Goal: Information Seeking & Learning: Learn about a topic

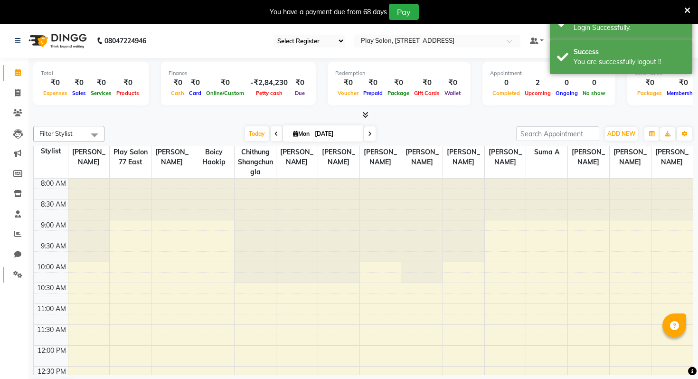
click at [5, 275] on link "Settings" at bounding box center [14, 275] width 23 height 16
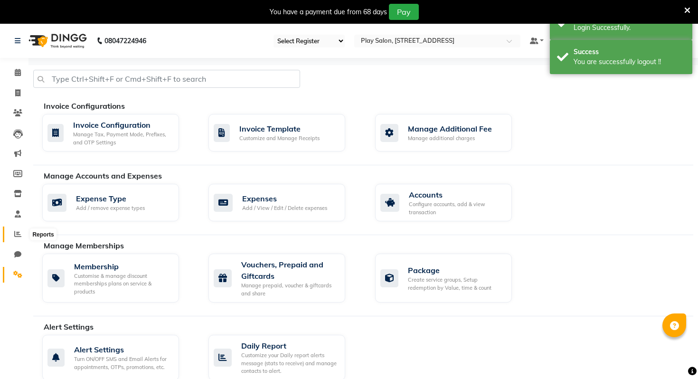
click at [20, 234] on icon at bounding box center [17, 233] width 7 height 7
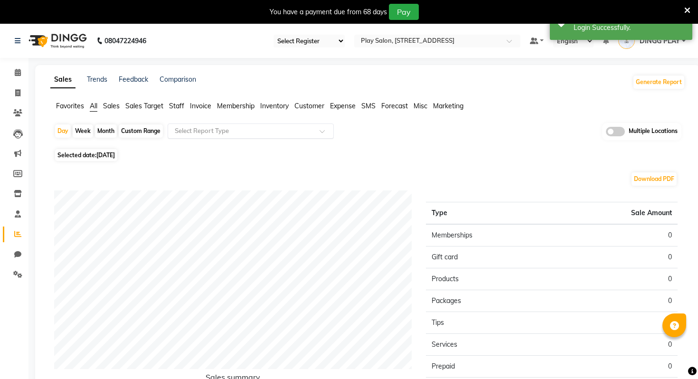
click at [186, 127] on input "text" at bounding box center [241, 130] width 137 height 9
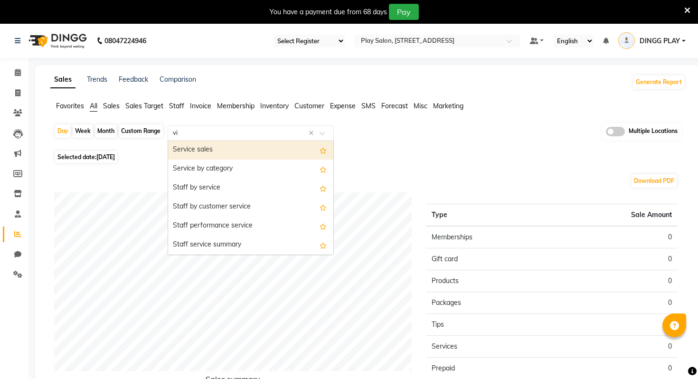
type input "vis"
click at [216, 153] on div "Customer Visit Summary" at bounding box center [250, 150] width 165 height 19
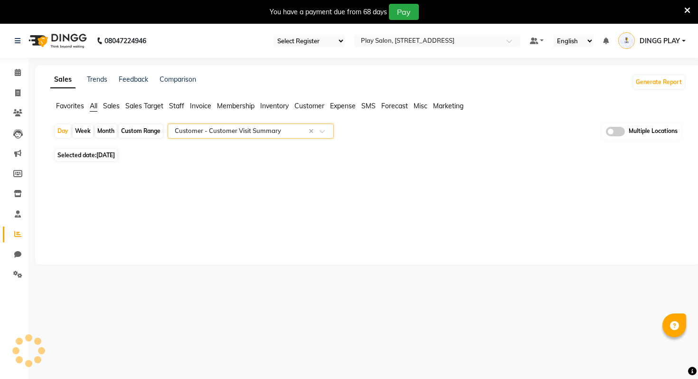
select select "full_report"
select select "csv"
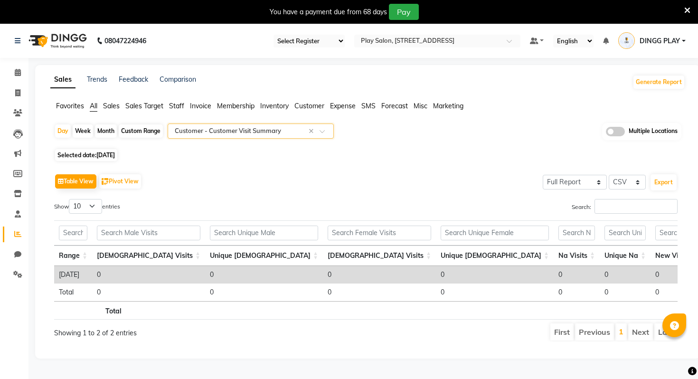
click at [108, 124] on div "Month" at bounding box center [106, 130] width 22 height 13
select select "9"
select select "2025"
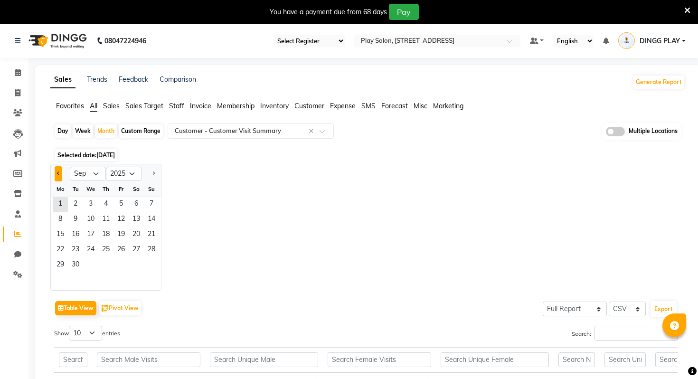
click at [57, 175] on button "Previous month" at bounding box center [59, 173] width 8 height 15
select select "8"
click at [119, 198] on span "1" at bounding box center [120, 204] width 15 height 15
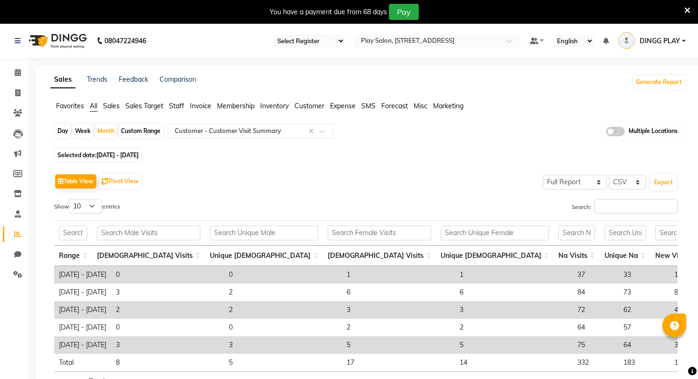
scroll to position [64, 0]
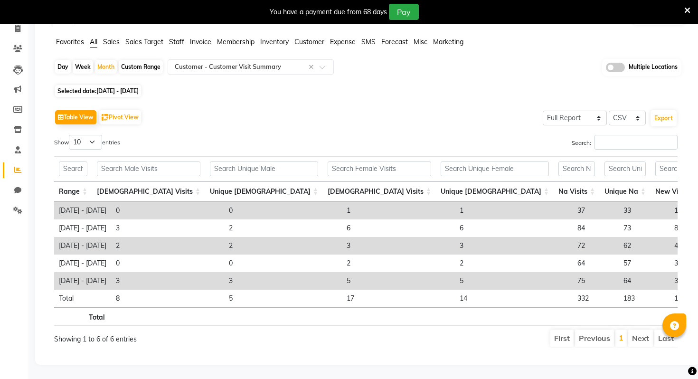
click at [177, 42] on span "Staff" at bounding box center [176, 42] width 15 height 9
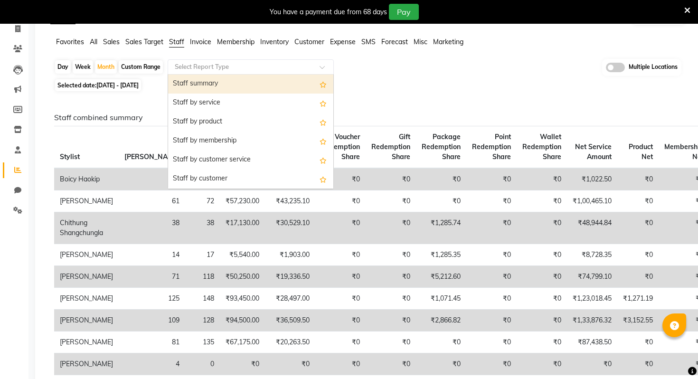
click at [202, 67] on input "text" at bounding box center [241, 66] width 137 height 9
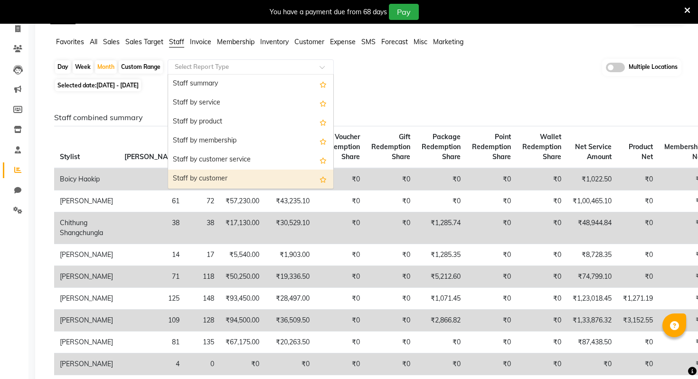
click at [195, 175] on div "Staff by customer" at bounding box center [250, 179] width 165 height 19
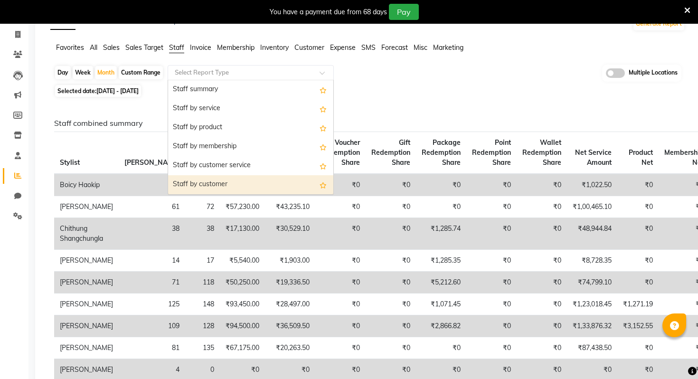
select select "full_report"
select select "csv"
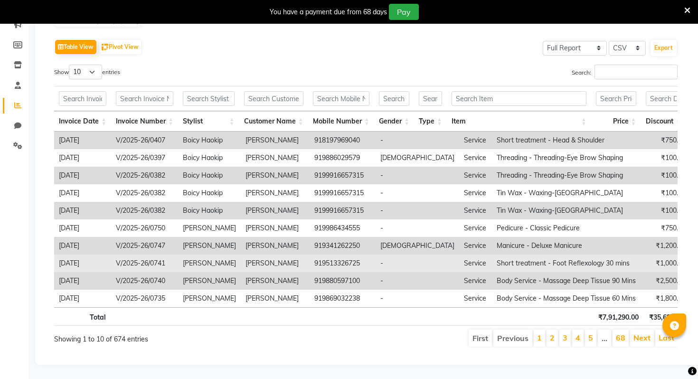
scroll to position [0, 62]
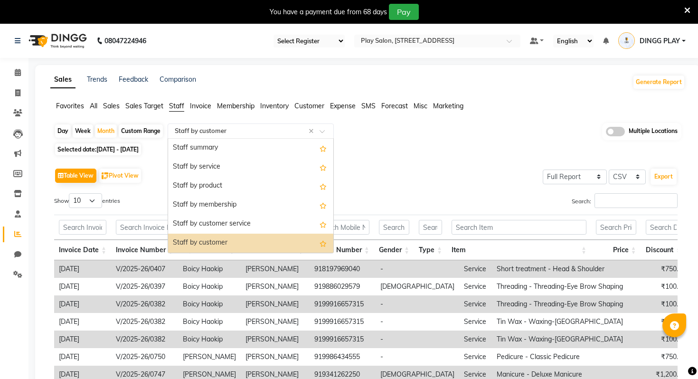
click at [221, 131] on input "text" at bounding box center [241, 130] width 137 height 9
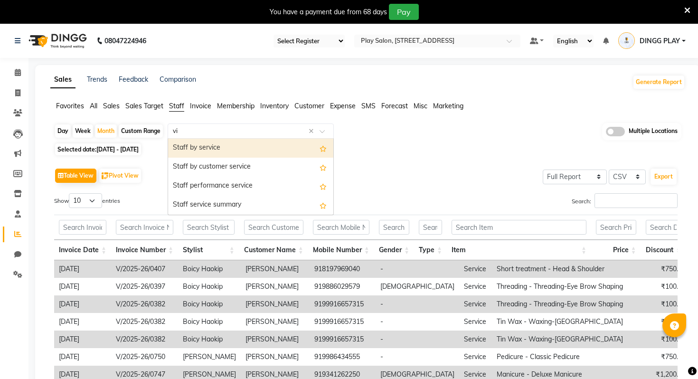
type input "v"
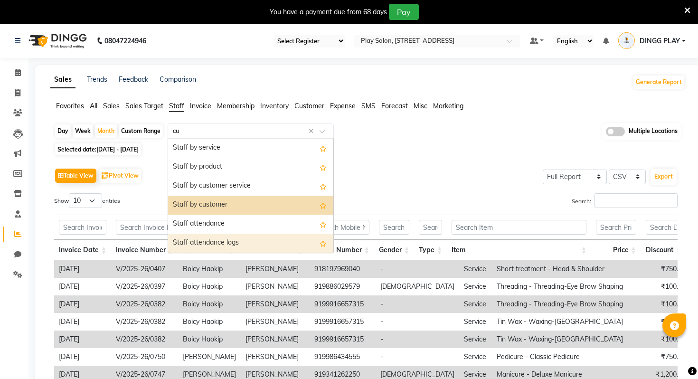
type input "cus"
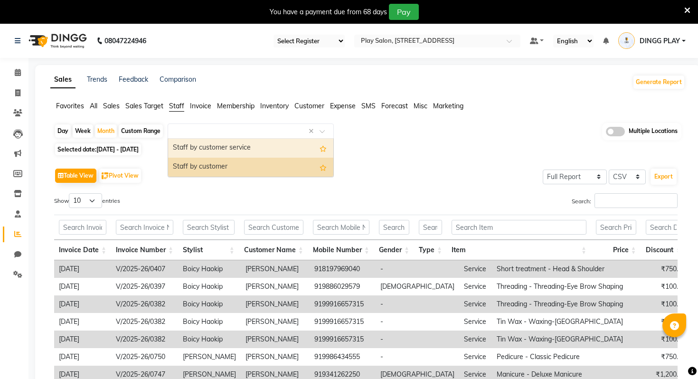
click at [96, 104] on span "All" at bounding box center [94, 106] width 8 height 9
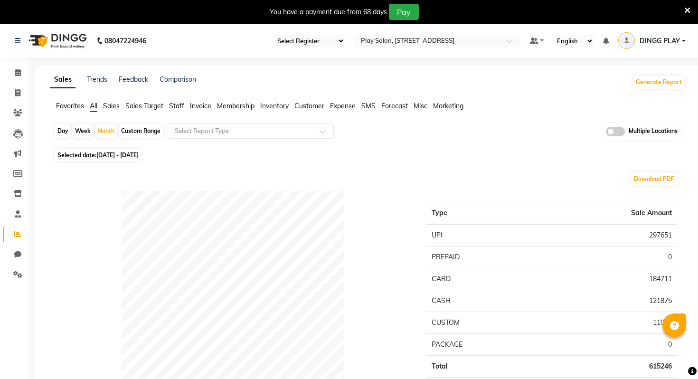
click at [230, 131] on input "text" at bounding box center [241, 130] width 137 height 9
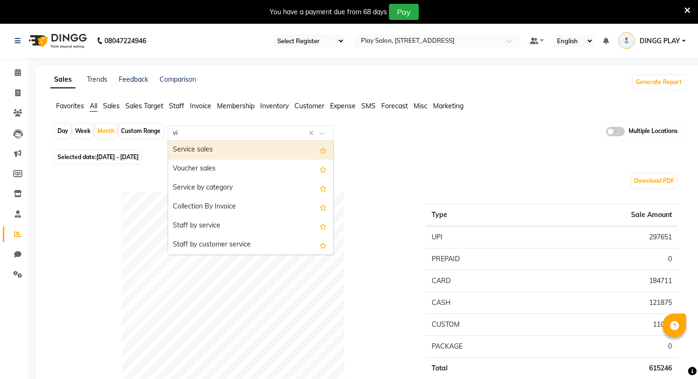
type input "vis"
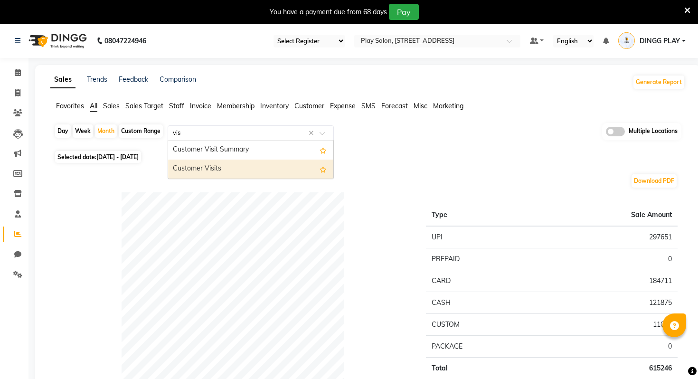
click at [229, 173] on div "Customer Visits" at bounding box center [250, 169] width 165 height 19
select select "full_report"
select select "csv"
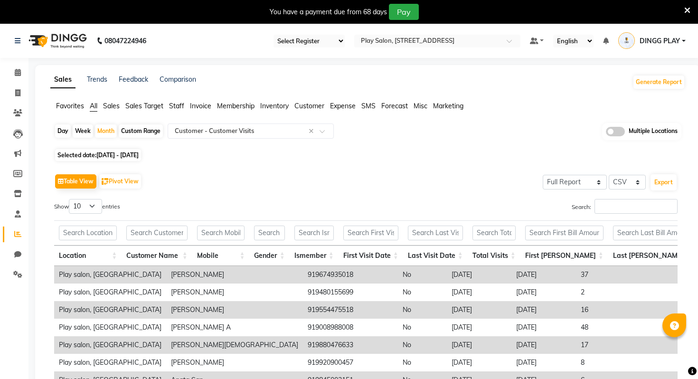
click at [14, 182] on li "Members" at bounding box center [14, 174] width 28 height 20
click at [17, 196] on icon at bounding box center [18, 193] width 8 height 7
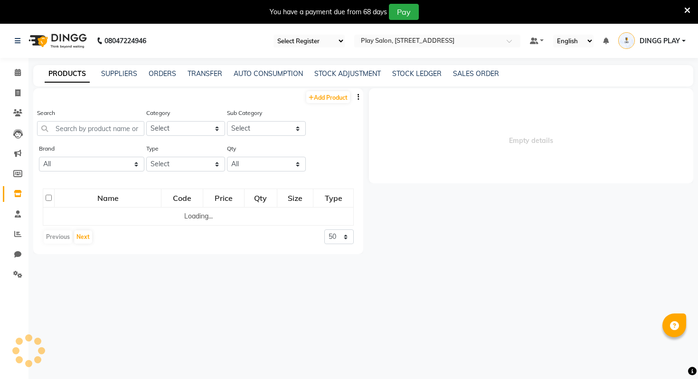
click at [360, 96] on button "button" at bounding box center [358, 97] width 9 height 10
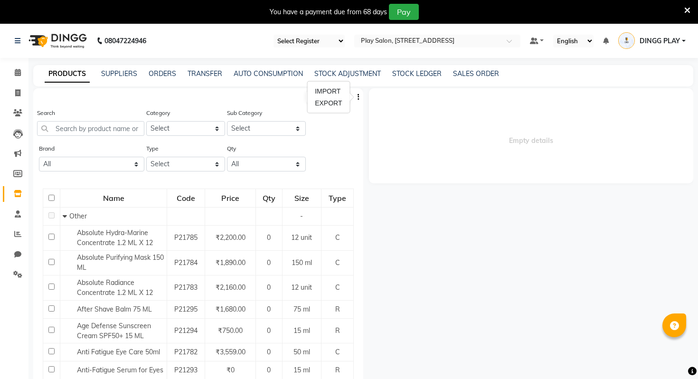
click at [309, 127] on div "Search Category Select Hair Skin Makeup Personal Care Appliances Beard Waxing D…" at bounding box center [198, 126] width 330 height 36
click at [329, 95] on link "Add Product" at bounding box center [328, 97] width 44 height 12
select select "true"
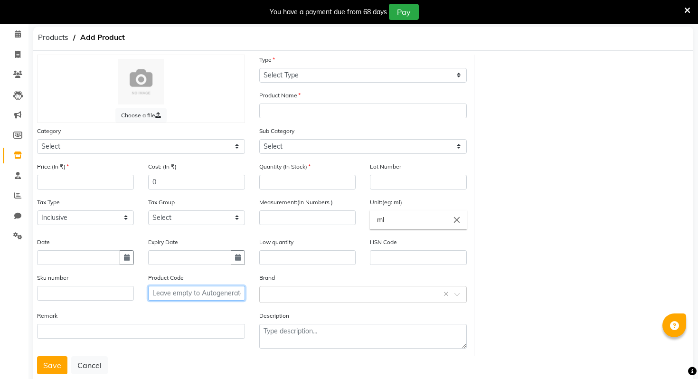
click at [236, 293] on input "text" at bounding box center [196, 293] width 97 height 15
click at [277, 266] on div "Low quantity" at bounding box center [307, 255] width 111 height 36
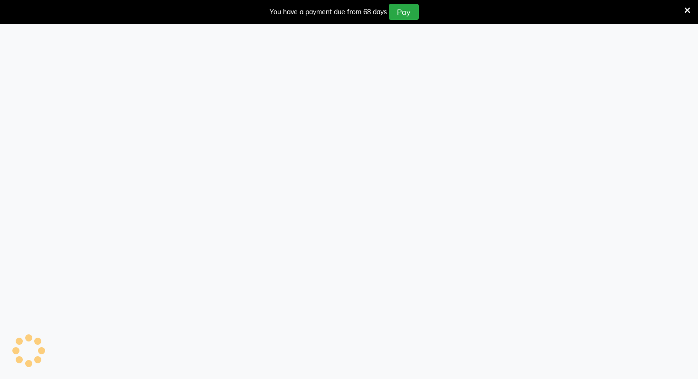
select select "true"
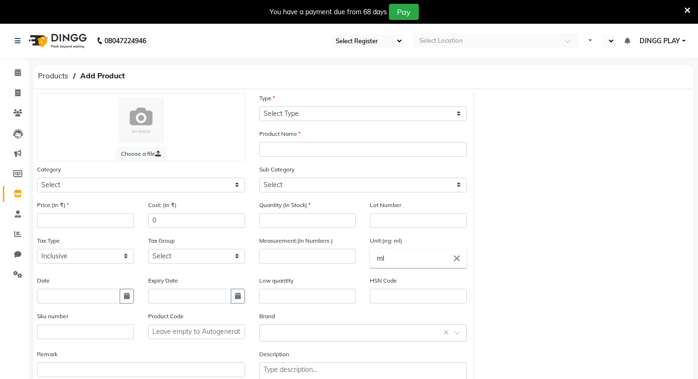
select select "en"
click at [15, 71] on icon at bounding box center [18, 72] width 6 height 7
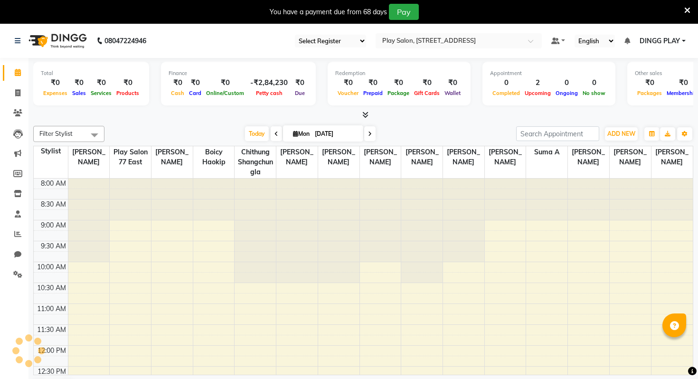
scroll to position [168, 0]
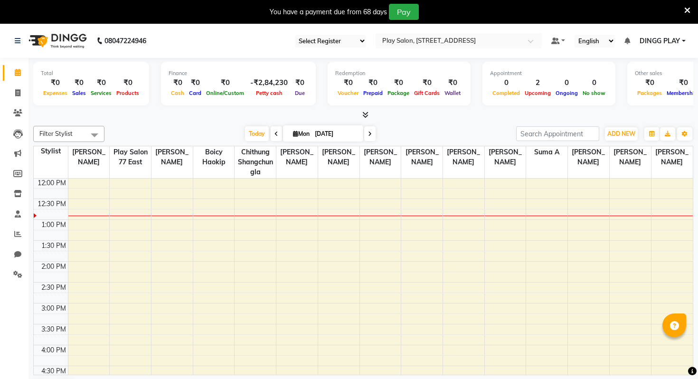
click at [6, 264] on li "Chat" at bounding box center [14, 255] width 28 height 20
click at [11, 230] on span at bounding box center [17, 234] width 17 height 11
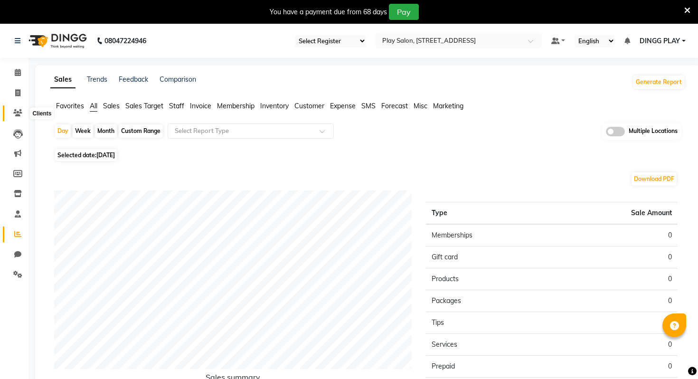
click at [21, 113] on icon at bounding box center [17, 112] width 9 height 7
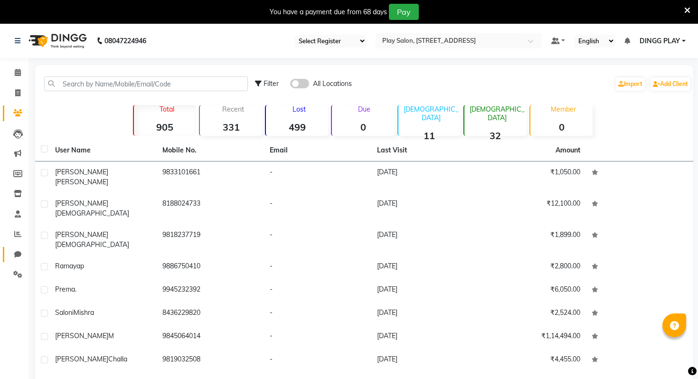
click at [17, 247] on link "Chat" at bounding box center [14, 255] width 23 height 16
select select "100"
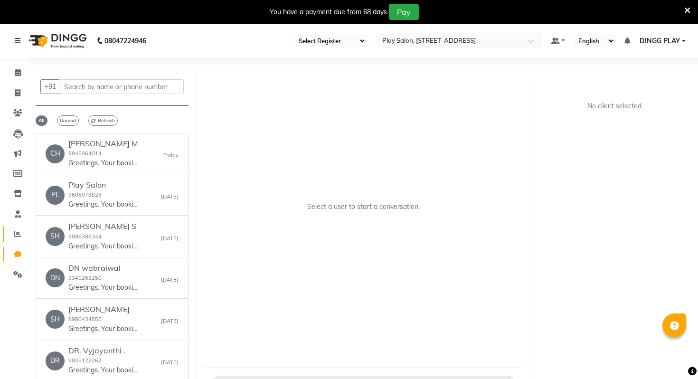
click at [9, 236] on link "Reports" at bounding box center [14, 234] width 23 height 16
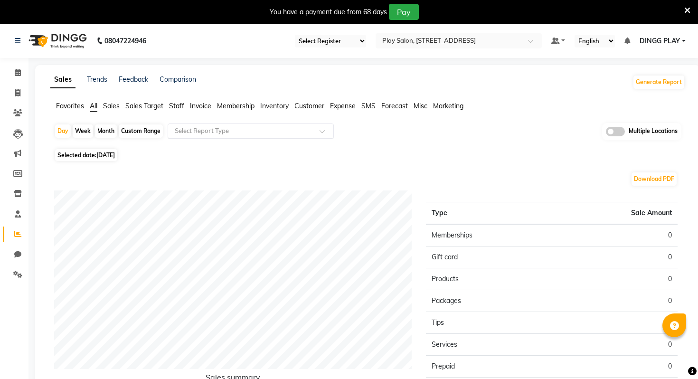
click at [211, 135] on div "Select Report Type" at bounding box center [243, 130] width 147 height 9
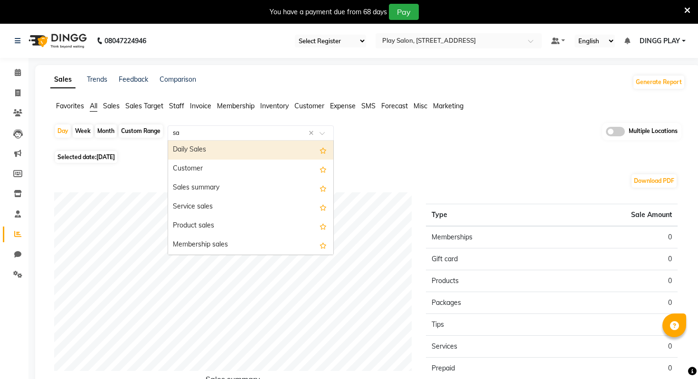
type input "s"
click at [205, 151] on div "Daily Sales" at bounding box center [250, 150] width 165 height 19
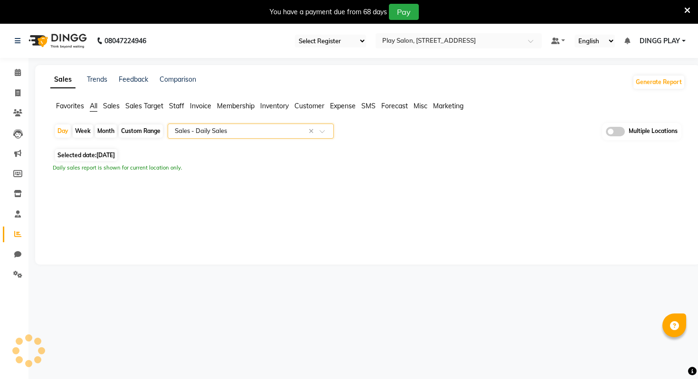
select select "full_report"
select select "csv"
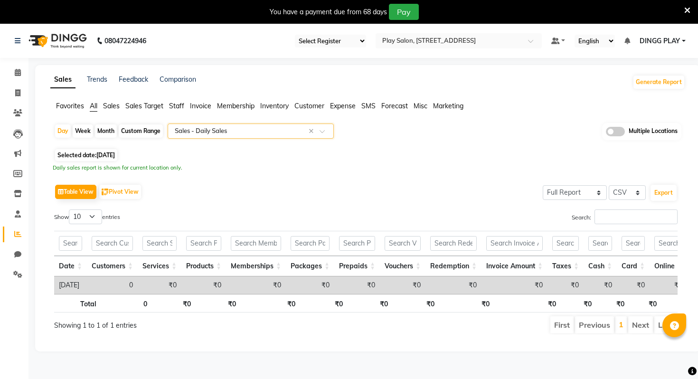
click at [108, 130] on div "Month" at bounding box center [106, 130] width 22 height 13
select select "9"
select select "2025"
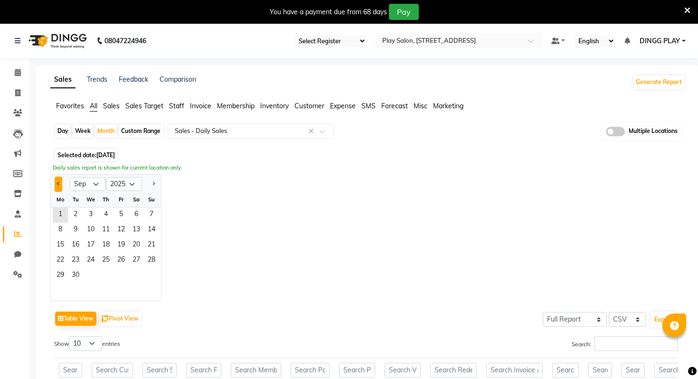
click at [62, 183] on button "Previous month" at bounding box center [59, 184] width 8 height 15
select select "8"
click at [130, 217] on span "2" at bounding box center [136, 214] width 15 height 15
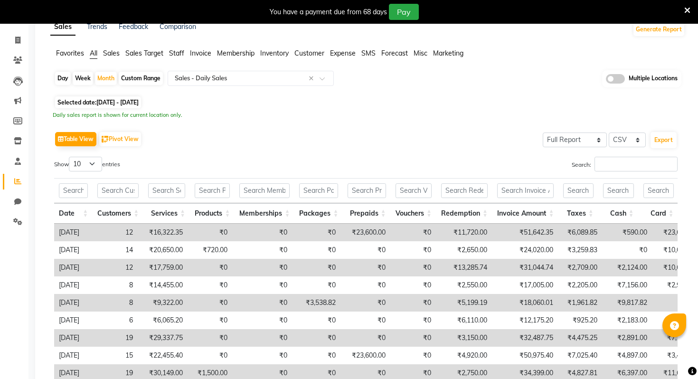
scroll to position [51, 0]
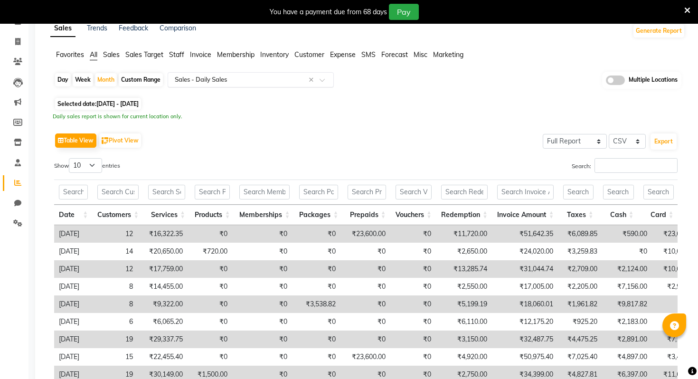
click at [266, 85] on div "Select Report Type × Sales - Daily Sales ×" at bounding box center [251, 79] width 166 height 15
click at [171, 55] on span "Staff" at bounding box center [176, 54] width 15 height 9
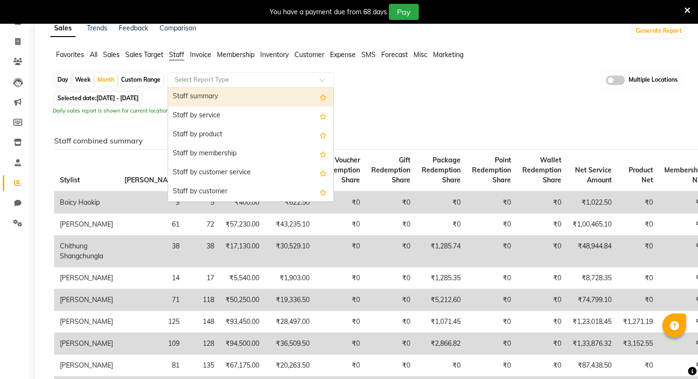
click at [225, 80] on input "text" at bounding box center [241, 79] width 137 height 9
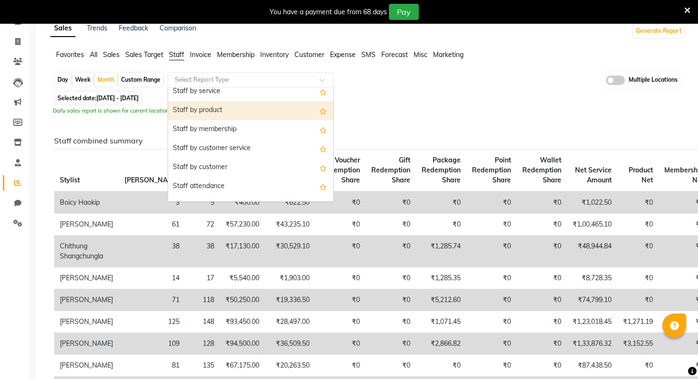
scroll to position [25, 0]
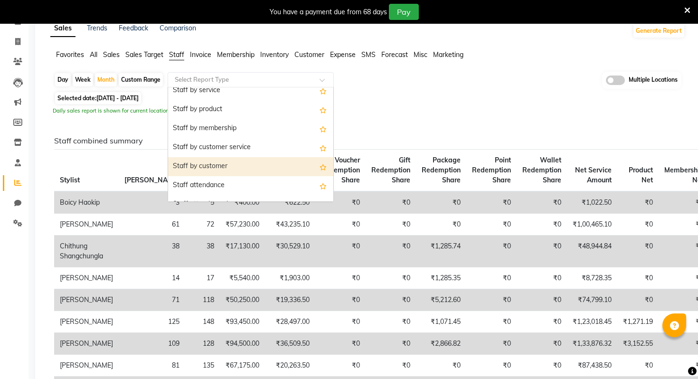
click at [233, 169] on div "Staff by customer" at bounding box center [250, 166] width 165 height 19
select select "full_report"
select select "csv"
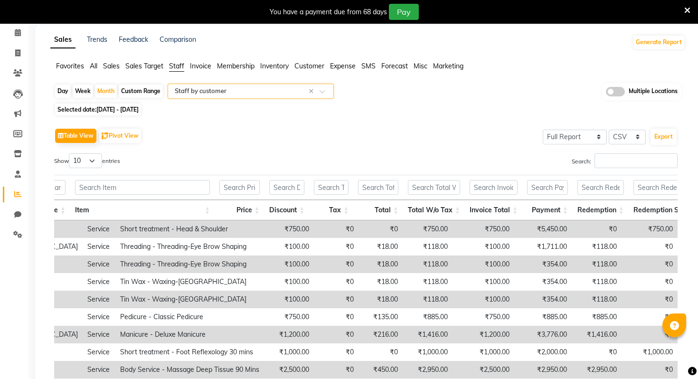
scroll to position [0, 0]
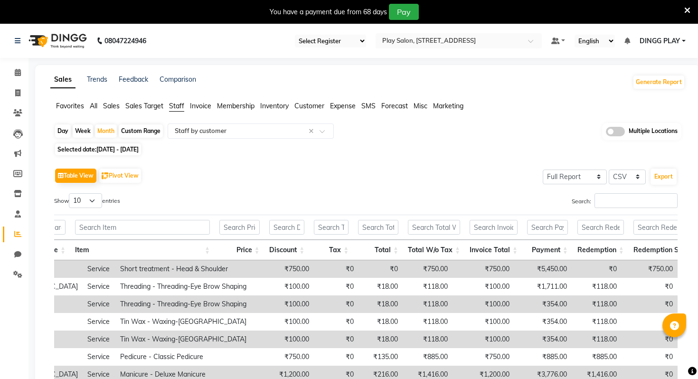
click at [202, 109] on span "Invoice" at bounding box center [200, 106] width 21 height 9
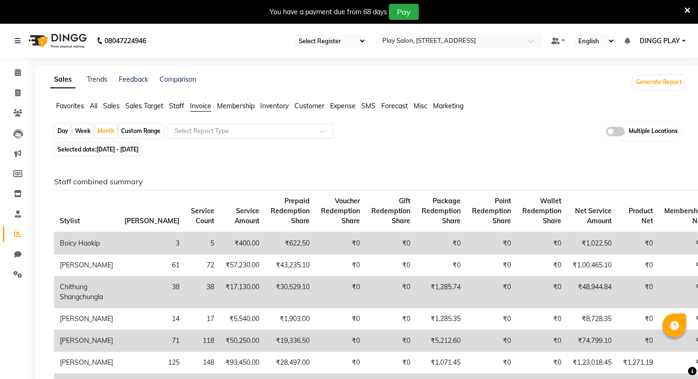
click at [210, 127] on input "text" at bounding box center [241, 130] width 137 height 9
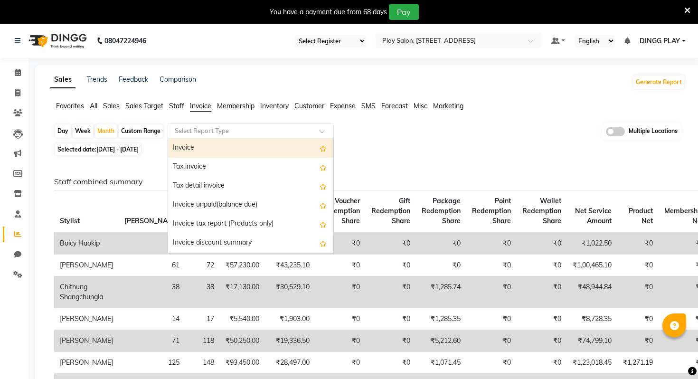
click at [204, 153] on div "Invoice" at bounding box center [250, 148] width 165 height 19
select select "full_report"
select select "csv"
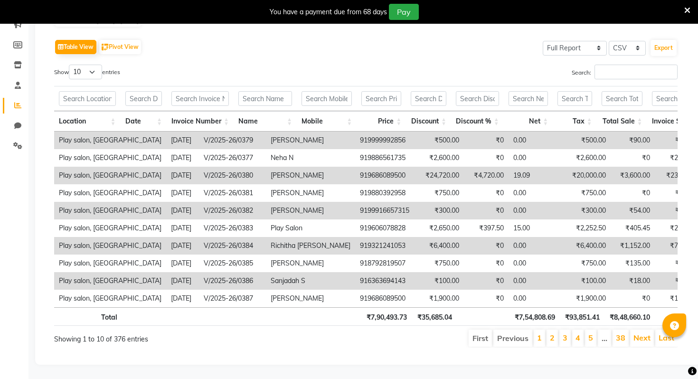
scroll to position [0, 76]
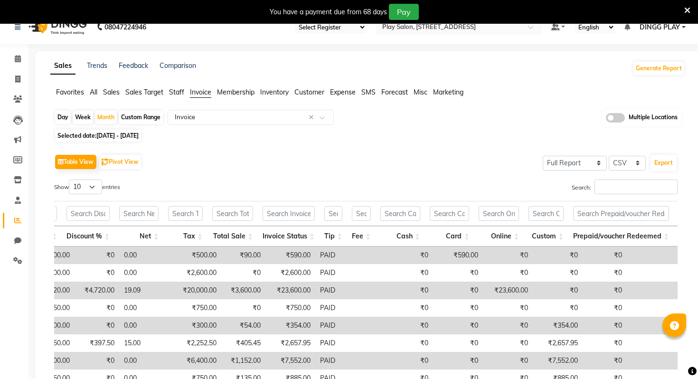
click at [114, 95] on span "Sales" at bounding box center [111, 92] width 17 height 9
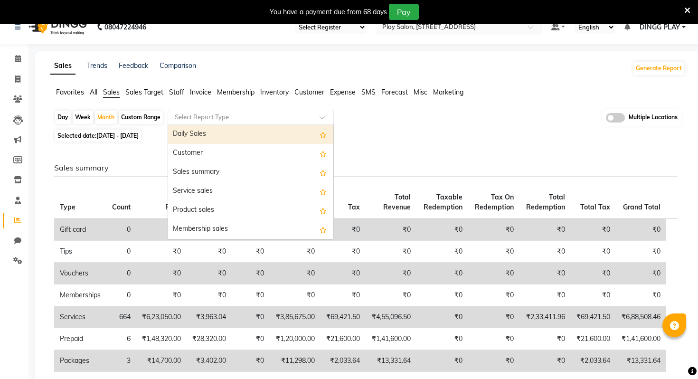
click at [198, 111] on div "Select Report Type" at bounding box center [251, 117] width 166 height 15
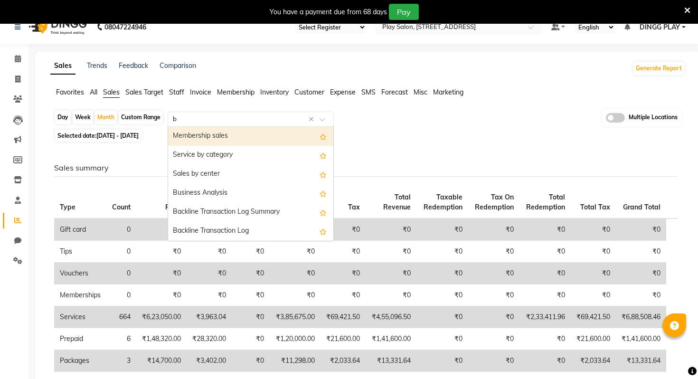
type input "bu"
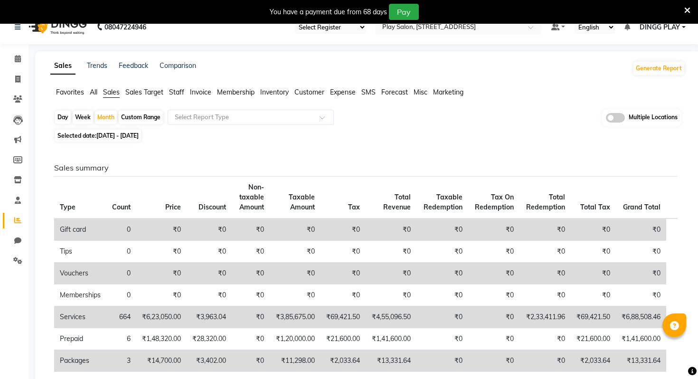
click at [205, 146] on div "Sales summary Type Count Price Discount Non-taxable Amount Taxable Amount Tax T…" at bounding box center [366, 385] width 639 height 483
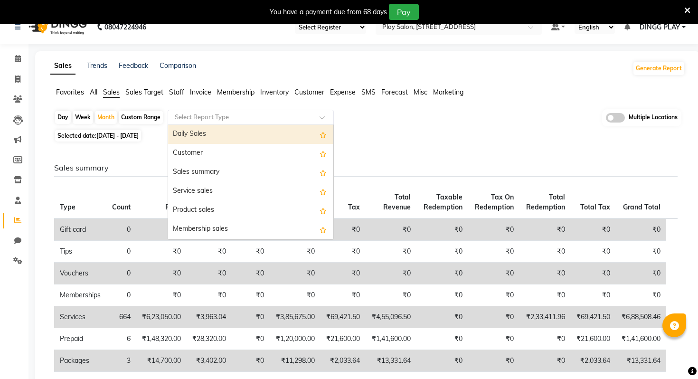
click at [211, 122] on div "Select Report Type" at bounding box center [251, 117] width 166 height 15
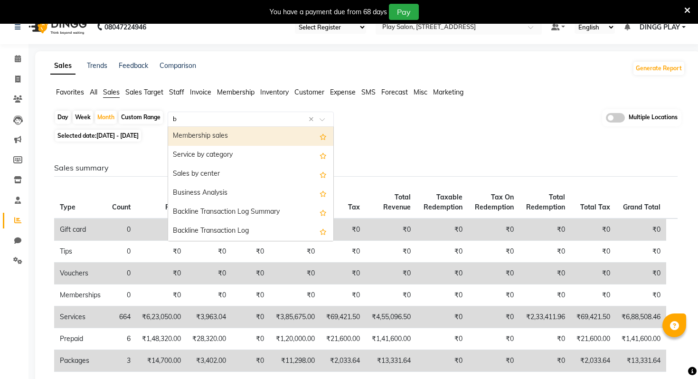
type input "bu"
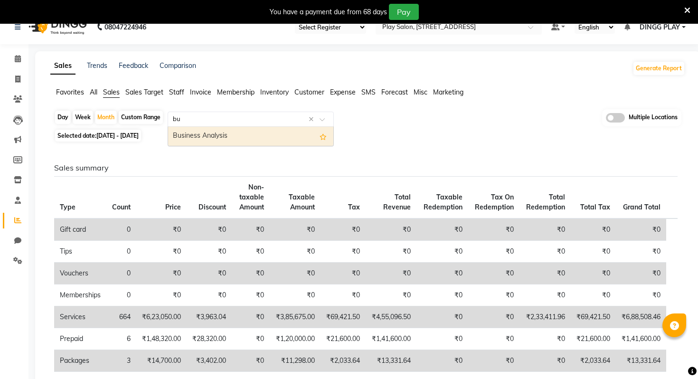
click at [207, 135] on div "Business Analysis" at bounding box center [250, 136] width 165 height 19
select select "full_report"
select select "csv"
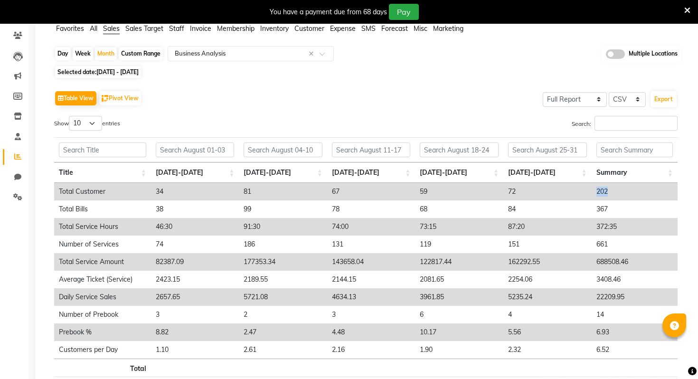
drag, startPoint x: 596, startPoint y: 191, endPoint x: 614, endPoint y: 195, distance: 18.5
click at [614, 195] on td "202" at bounding box center [635, 192] width 86 height 18
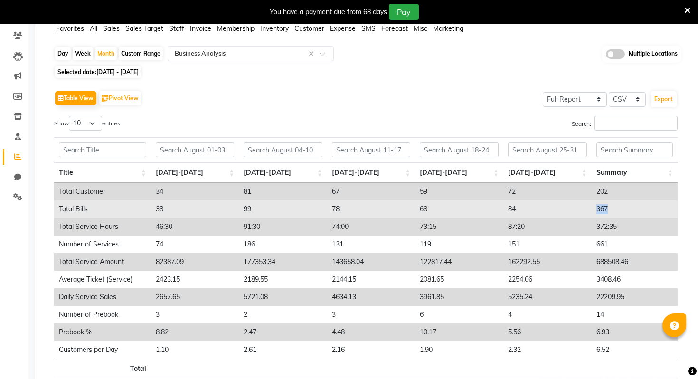
drag, startPoint x: 596, startPoint y: 207, endPoint x: 624, endPoint y: 209, distance: 27.6
click at [624, 209] on td "367" at bounding box center [635, 209] width 86 height 18
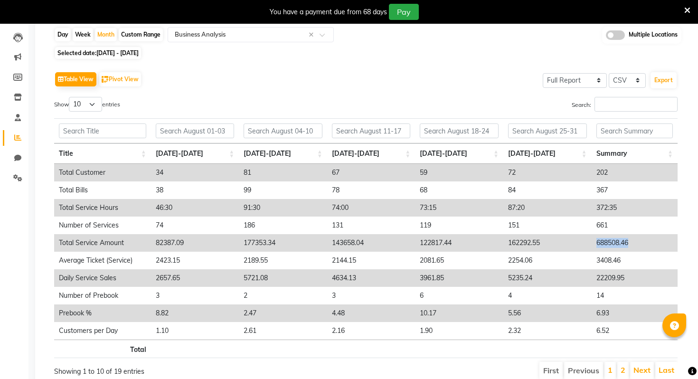
drag, startPoint x: 596, startPoint y: 242, endPoint x: 634, endPoint y: 242, distance: 38.5
click at [634, 242] on td "688508.46" at bounding box center [635, 243] width 86 height 18
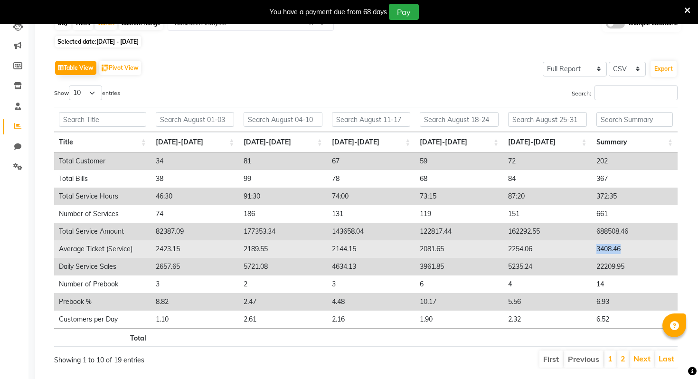
drag, startPoint x: 595, startPoint y: 248, endPoint x: 622, endPoint y: 248, distance: 26.1
click at [622, 248] on td "3408.46" at bounding box center [635, 249] width 86 height 18
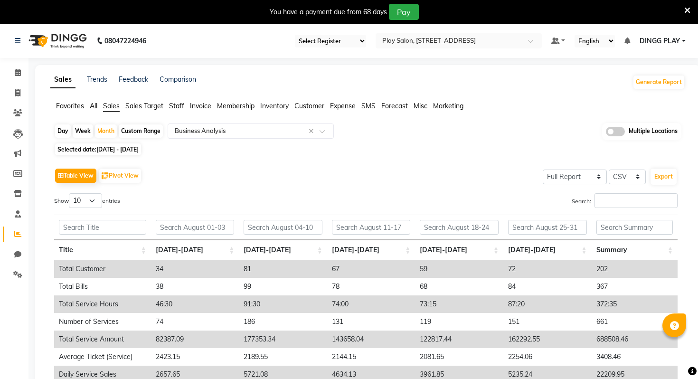
click at [599, 267] on td "202" at bounding box center [635, 269] width 86 height 18
click at [490, 43] on input "text" at bounding box center [449, 40] width 138 height 9
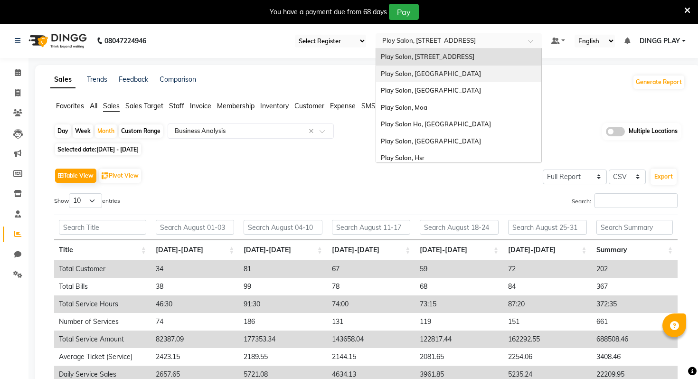
click at [470, 71] on div "Play Salon, Mantri Mall" at bounding box center [458, 74] width 165 height 17
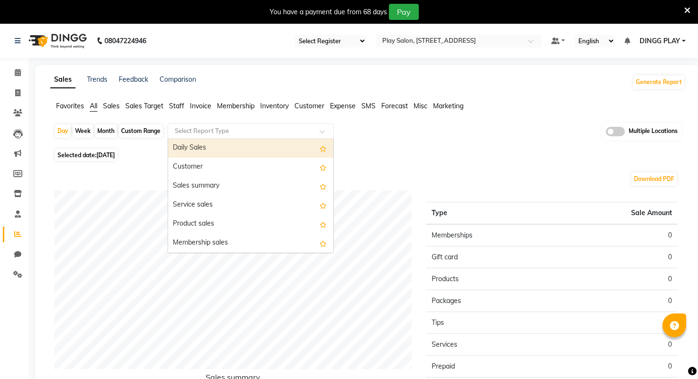
click at [236, 132] on input "text" at bounding box center [241, 130] width 137 height 9
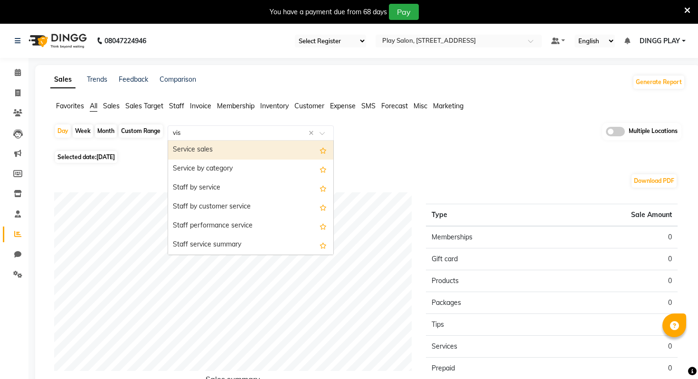
type input "visi"
click at [228, 154] on div "Customer Visit Summary" at bounding box center [250, 150] width 165 height 19
select select "full_report"
select select "csv"
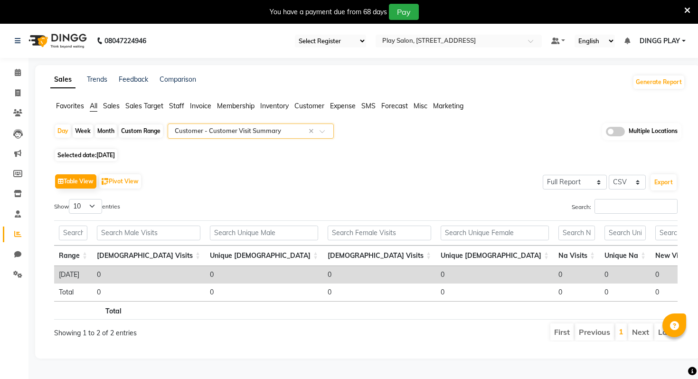
click at [103, 136] on div "Month" at bounding box center [106, 130] width 22 height 13
select select "9"
select select "2025"
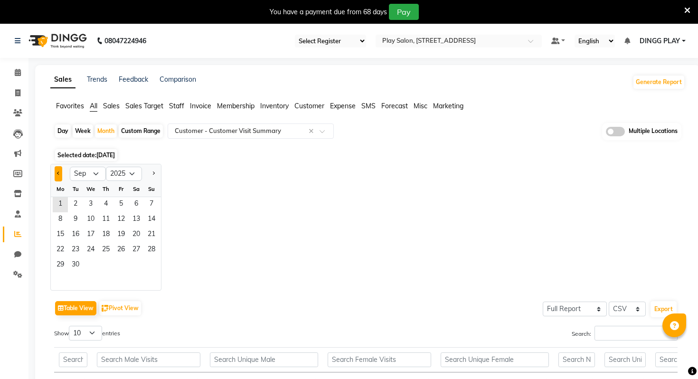
click at [58, 176] on button "Previous month" at bounding box center [59, 173] width 8 height 15
select select "8"
click at [120, 201] on span "1" at bounding box center [120, 204] width 15 height 15
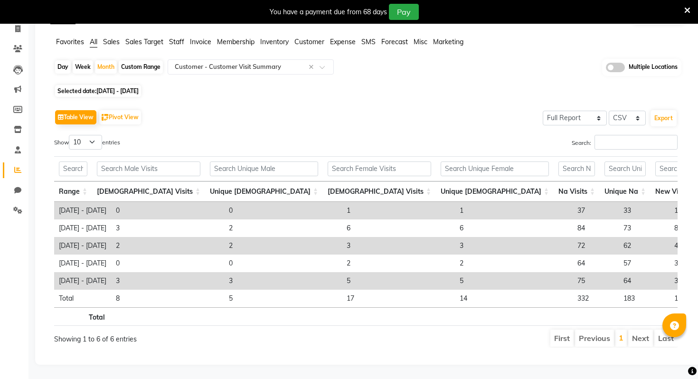
click at [688, 12] on icon at bounding box center [687, 10] width 6 height 9
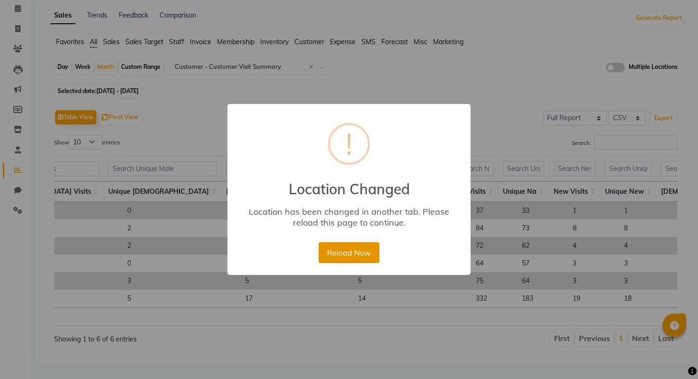
click at [340, 250] on button "Reload Now" at bounding box center [349, 252] width 60 height 21
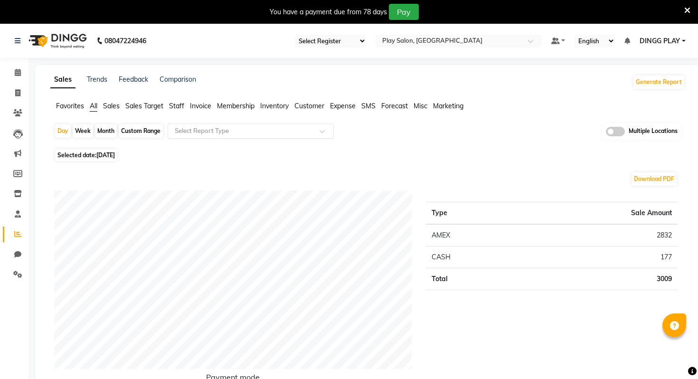
click at [265, 129] on input "text" at bounding box center [241, 130] width 137 height 9
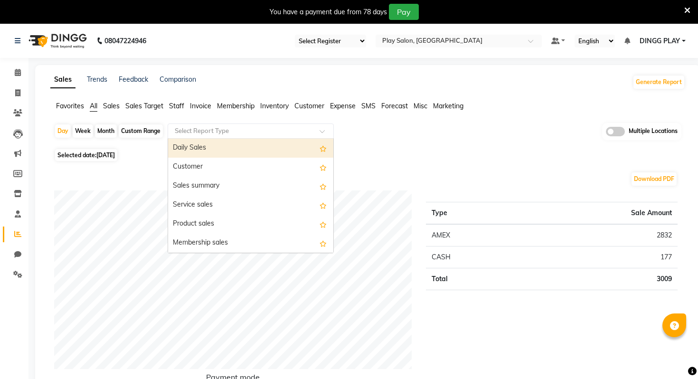
click at [108, 129] on div "Month" at bounding box center [106, 130] width 22 height 13
select select "9"
select select "2025"
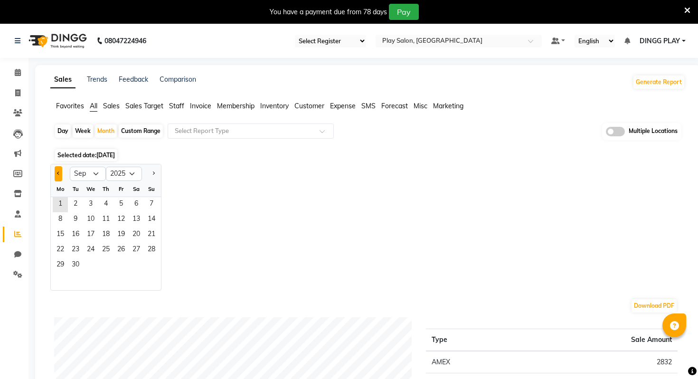
click at [57, 168] on button "Previous month" at bounding box center [59, 173] width 8 height 15
select select "8"
click at [100, 224] on span "7" at bounding box center [105, 219] width 15 height 15
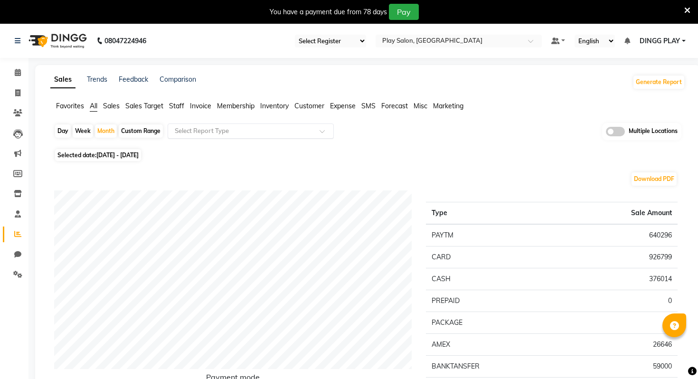
click at [235, 133] on input "text" at bounding box center [241, 130] width 137 height 9
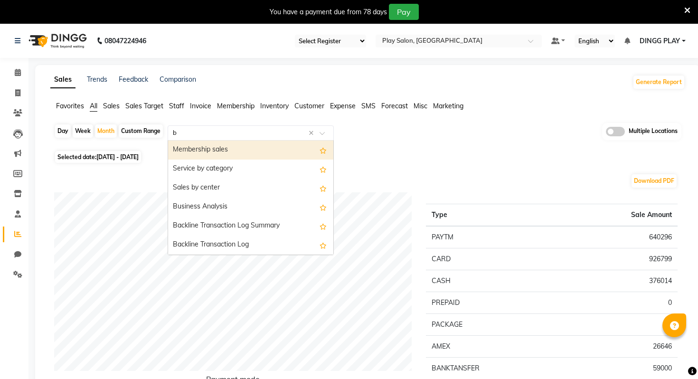
type input "bu"
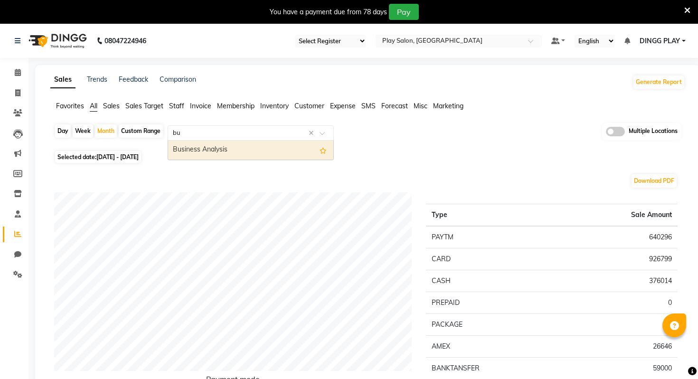
click at [233, 144] on div "Business Analysis" at bounding box center [250, 150] width 165 height 19
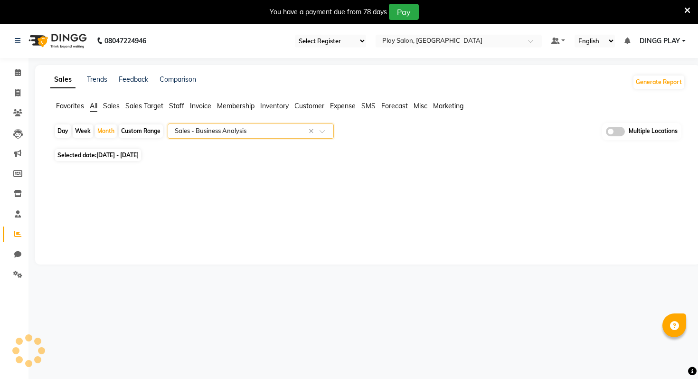
select select "full_report"
select select "csv"
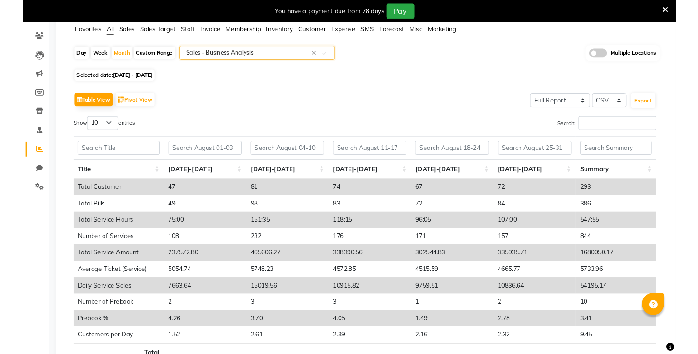
scroll to position [81, 0]
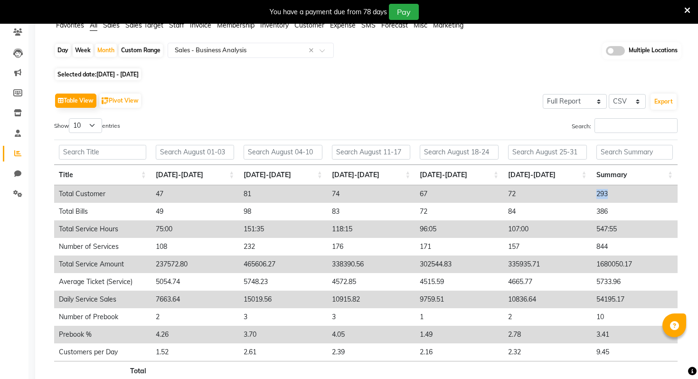
drag, startPoint x: 597, startPoint y: 194, endPoint x: 612, endPoint y: 194, distance: 14.2
click at [612, 194] on td "293" at bounding box center [635, 194] width 86 height 18
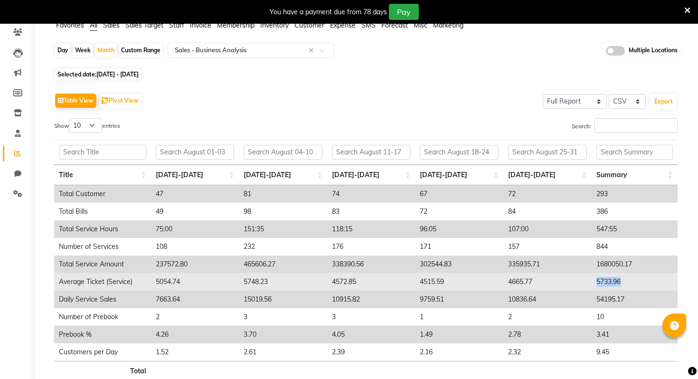
drag, startPoint x: 595, startPoint y: 280, endPoint x: 641, endPoint y: 280, distance: 46.1
click at [641, 280] on td "5733.96" at bounding box center [635, 282] width 86 height 18
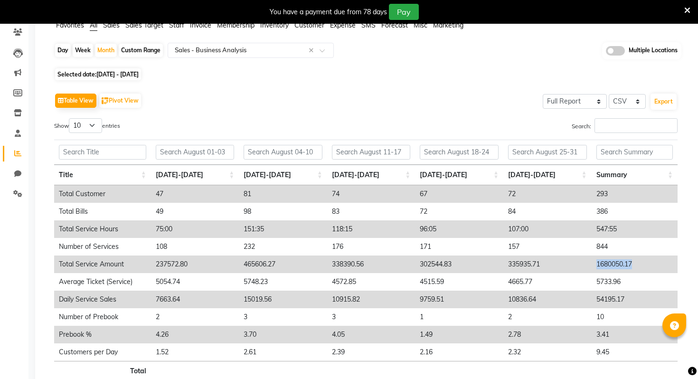
drag, startPoint x: 597, startPoint y: 264, endPoint x: 636, endPoint y: 261, distance: 39.5
click at [636, 261] on td "1680050.17" at bounding box center [635, 264] width 86 height 18
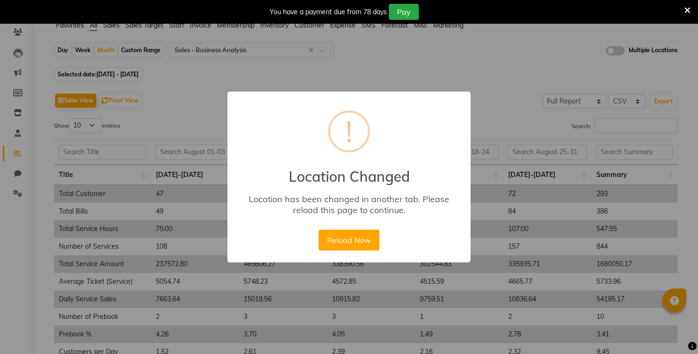
click at [367, 229] on div "Reload Now No Cancel" at bounding box center [348, 240] width 65 height 26
click at [357, 235] on button "Reload Now" at bounding box center [349, 240] width 60 height 21
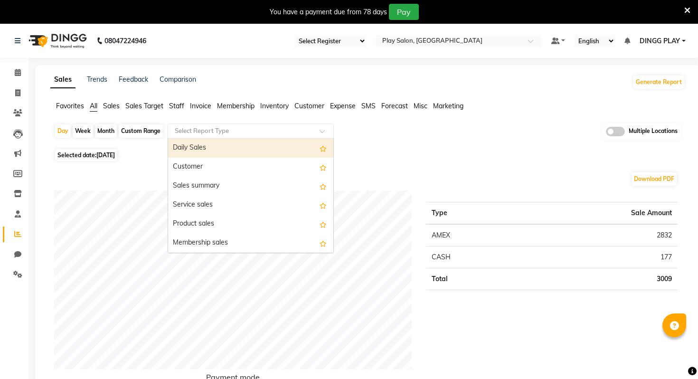
click at [258, 134] on input "text" at bounding box center [241, 130] width 137 height 9
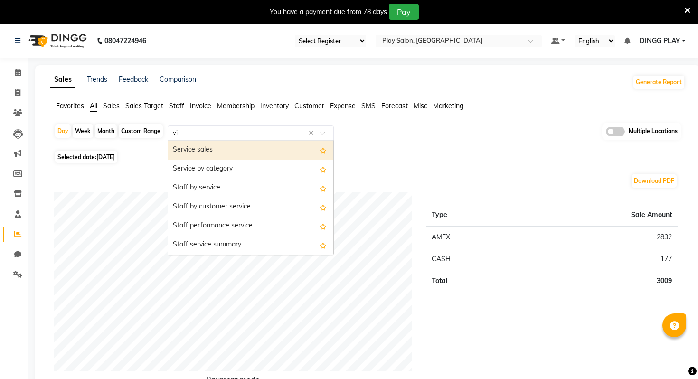
type input "vis"
click at [261, 144] on div "Customer Visit Summary" at bounding box center [250, 150] width 165 height 19
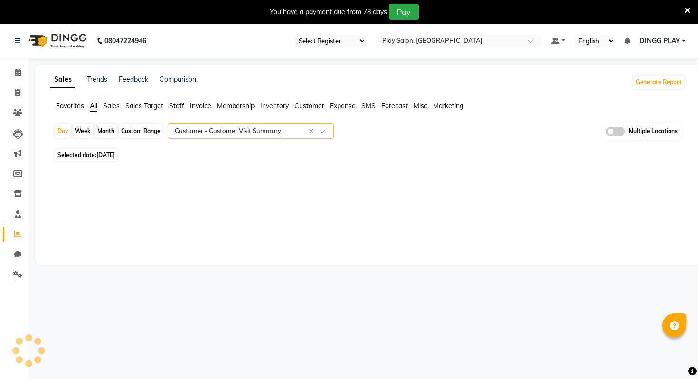
select select "full_report"
select select "csv"
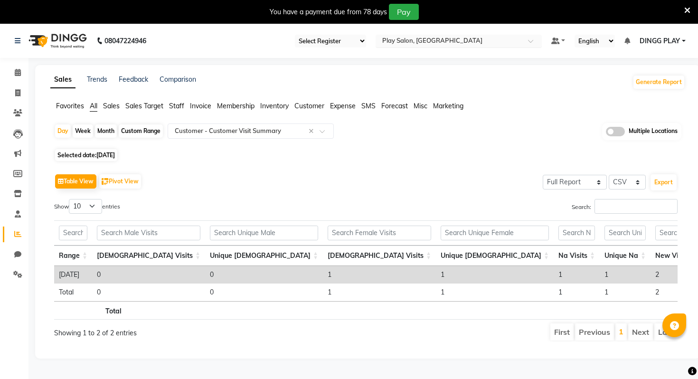
click at [436, 45] on input "text" at bounding box center [449, 41] width 138 height 9
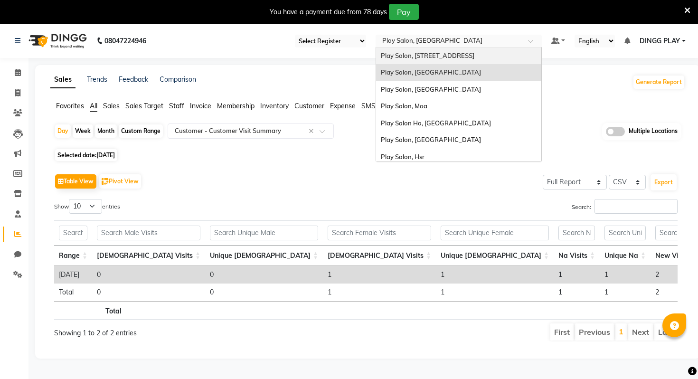
click at [434, 60] on div "Play Salon, [STREET_ADDRESS]" at bounding box center [458, 55] width 165 height 17
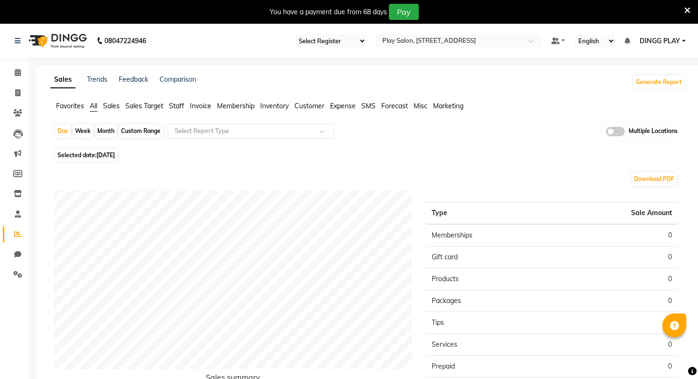
click at [213, 129] on input "text" at bounding box center [241, 130] width 137 height 9
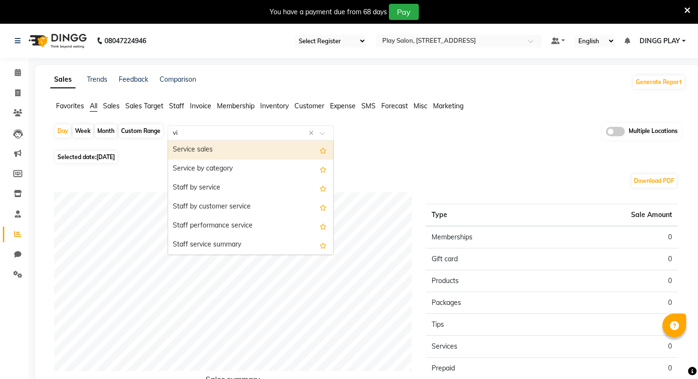
type input "vis"
click at [207, 147] on div "Customer Visit Summary" at bounding box center [250, 150] width 165 height 19
select select "full_report"
select select "csv"
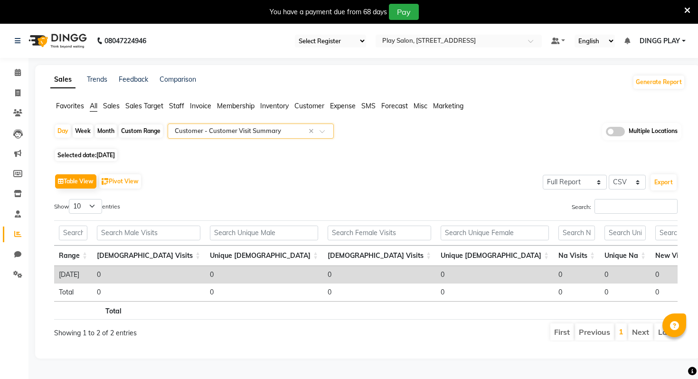
click at [109, 130] on div "Month" at bounding box center [106, 130] width 22 height 13
select select "9"
select select "2025"
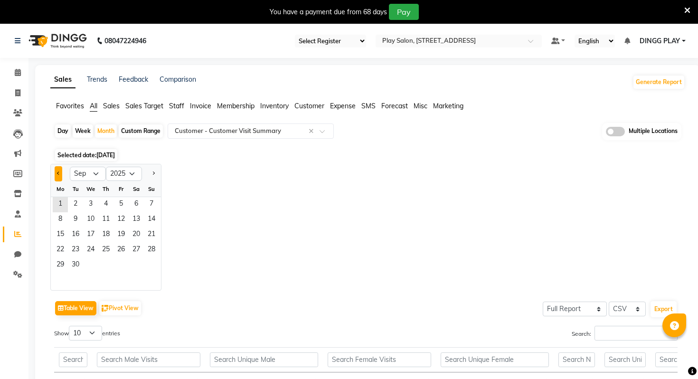
click at [59, 168] on button "Previous month" at bounding box center [59, 173] width 8 height 15
select select "8"
click at [98, 227] on span "7" at bounding box center [105, 219] width 15 height 15
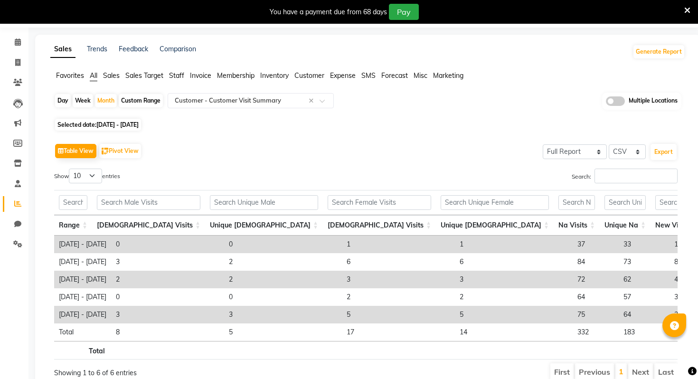
scroll to position [64, 0]
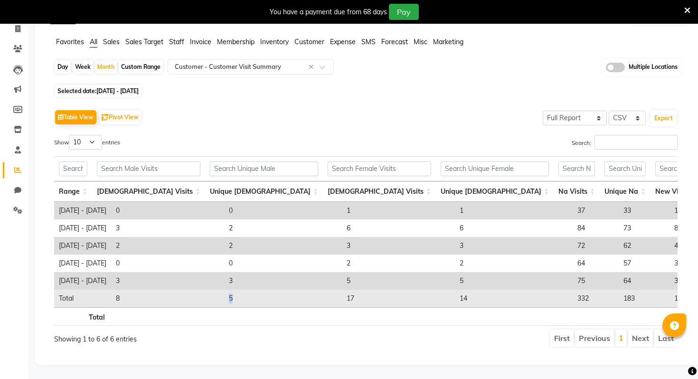
drag, startPoint x: 166, startPoint y: 299, endPoint x: 177, endPoint y: 299, distance: 10.9
click at [224, 299] on td "5" at bounding box center [283, 299] width 118 height 18
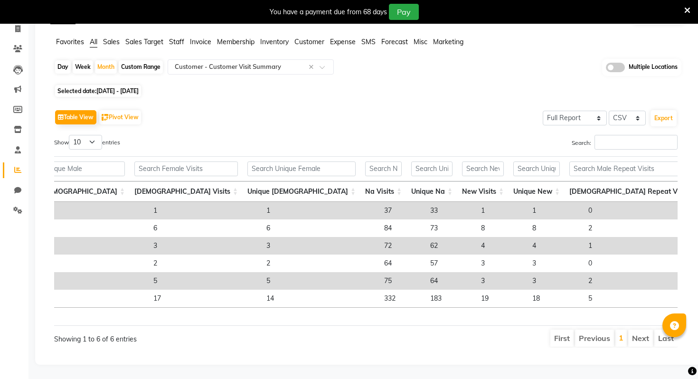
scroll to position [0, 0]
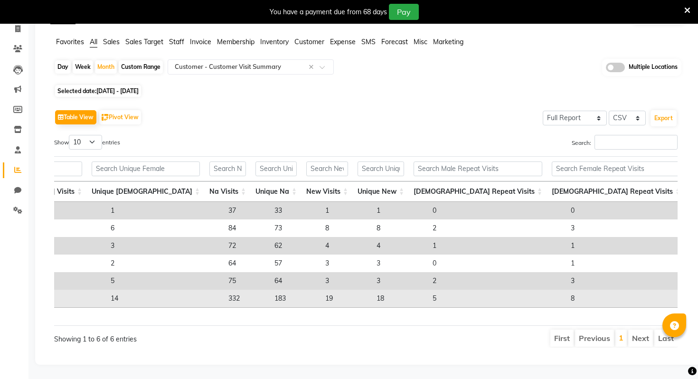
drag, startPoint x: 622, startPoint y: 297, endPoint x: 640, endPoint y: 297, distance: 17.6
drag, startPoint x: 588, startPoint y: 296, endPoint x: 603, endPoint y: 296, distance: 14.7
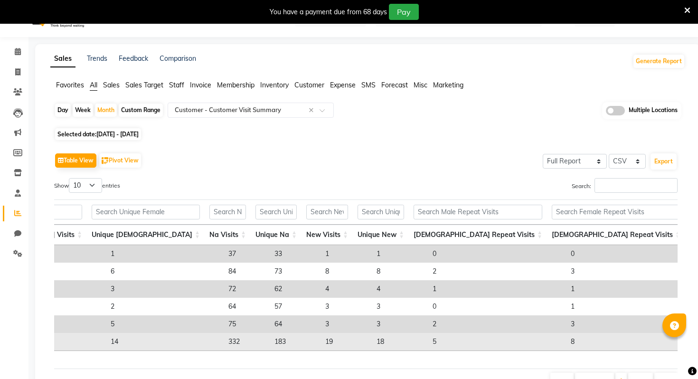
scroll to position [64, 0]
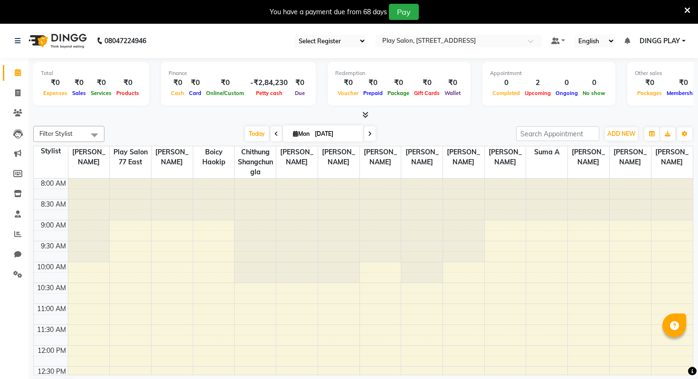
click at [658, 42] on span "DINGG PLAY" at bounding box center [660, 41] width 40 height 10
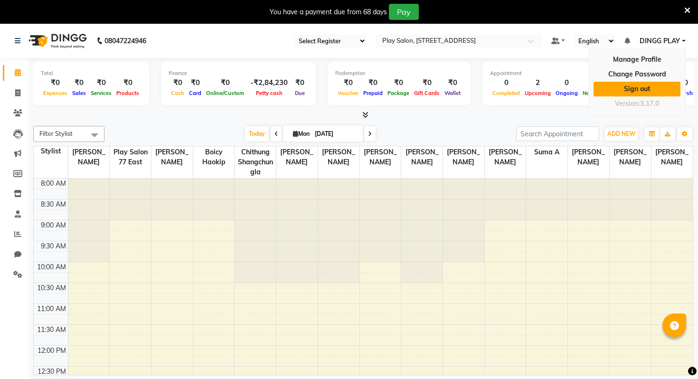
click at [619, 88] on link "Sign out" at bounding box center [636, 89] width 87 height 15
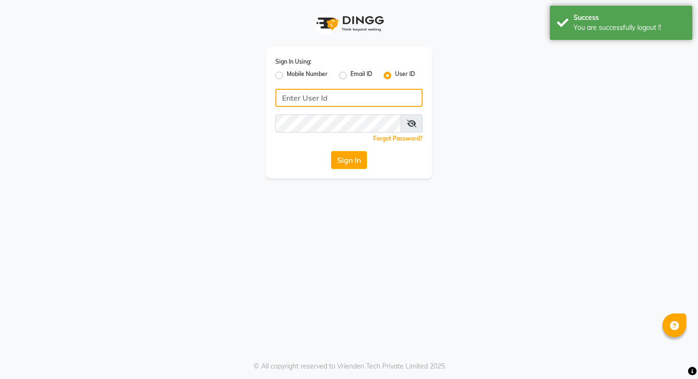
type input "9028992840"
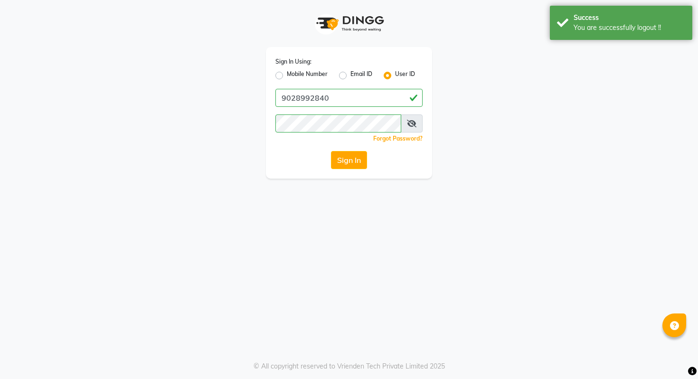
click at [295, 76] on label "Mobile Number" at bounding box center [307, 75] width 41 height 11
click at [293, 76] on input "Mobile Number" at bounding box center [290, 73] width 6 height 6
radio input "true"
radio input "false"
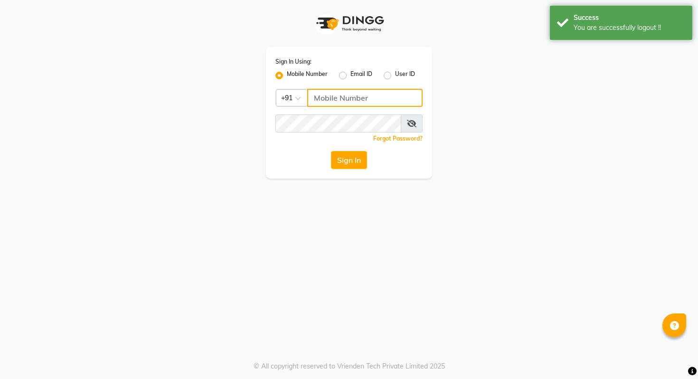
click at [359, 95] on input "Username" at bounding box center [364, 98] width 115 height 18
type input "9028992840"
click at [341, 160] on button "Sign In" at bounding box center [349, 160] width 36 height 18
